Goal: Task Accomplishment & Management: Complete application form

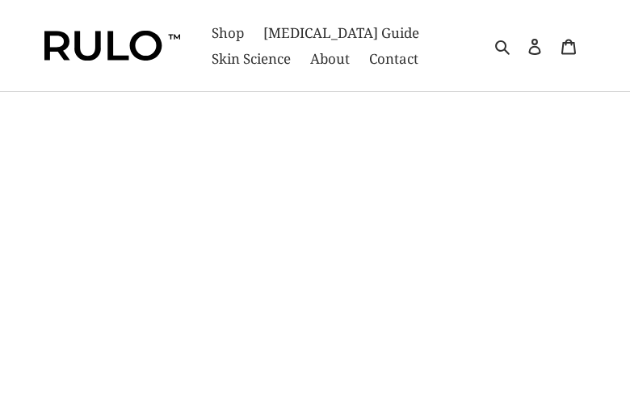
type input "fENNraxRuWhQMy"
type input "QMRpFKks"
type input "ifomuloq38@gmail.com"
